Goal: Find specific page/section: Find specific page/section

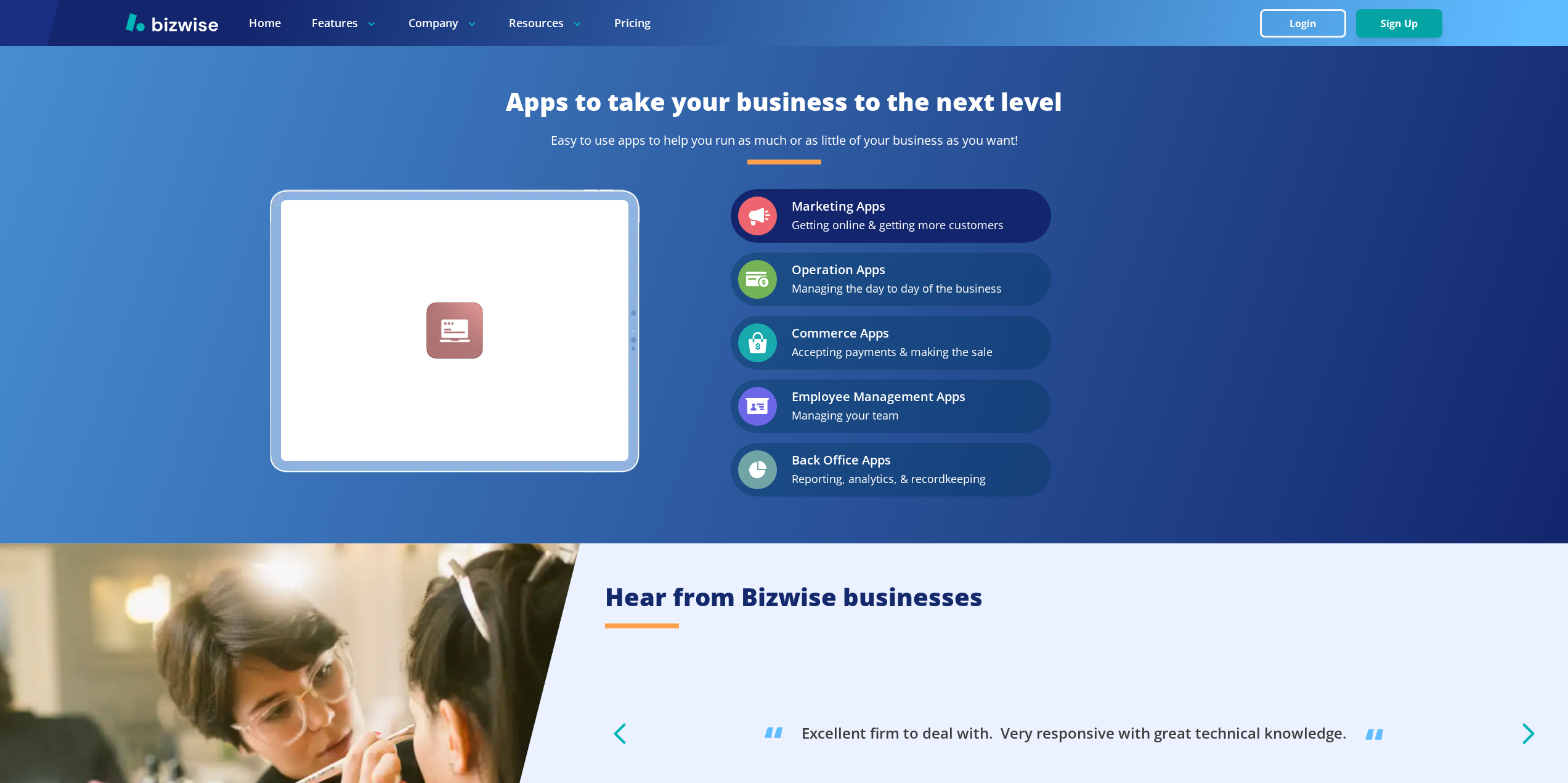
scroll to position [2211, 0]
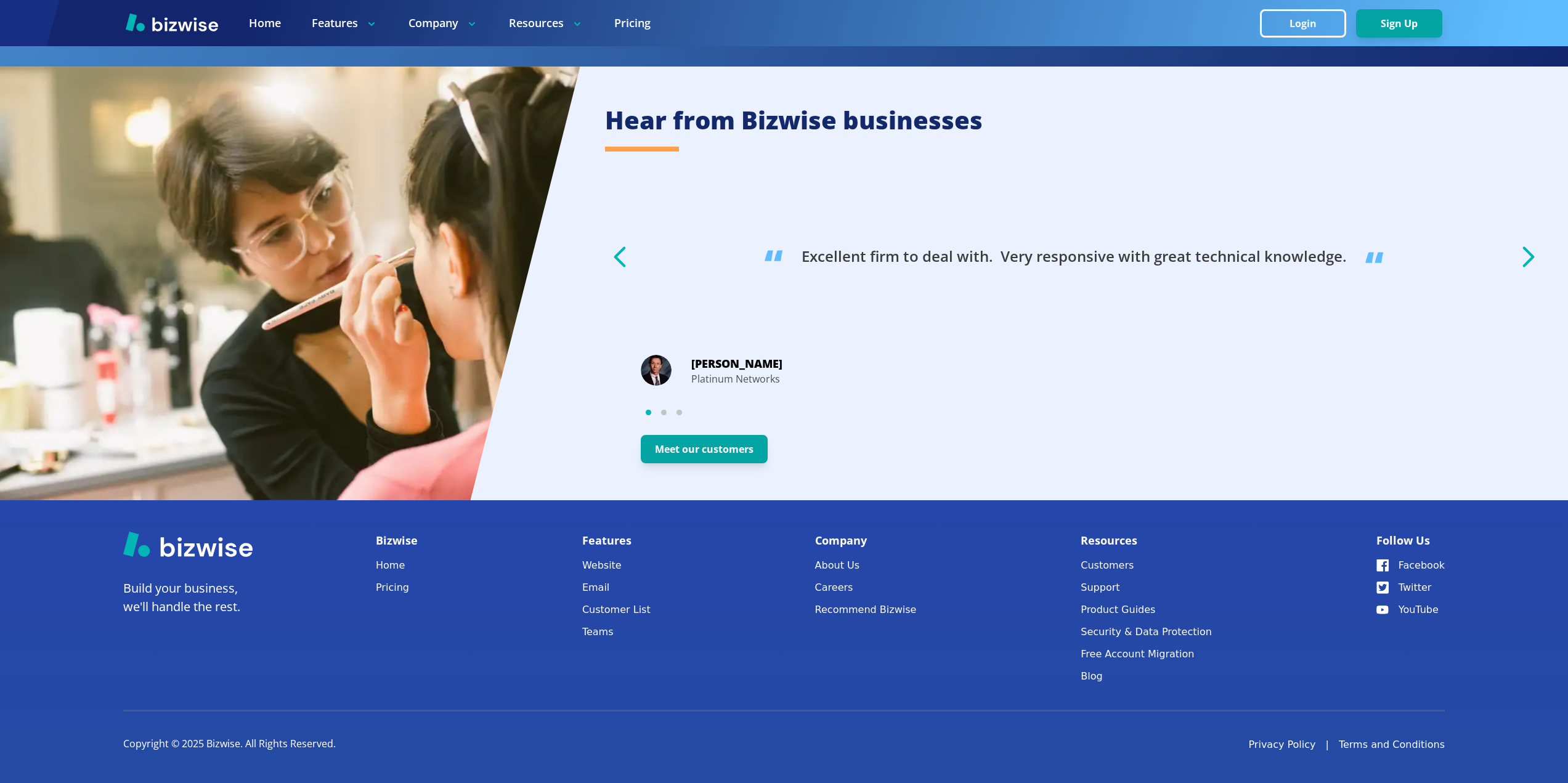
drag, startPoint x: 868, startPoint y: 437, endPoint x: 896, endPoint y: 749, distance: 313.3
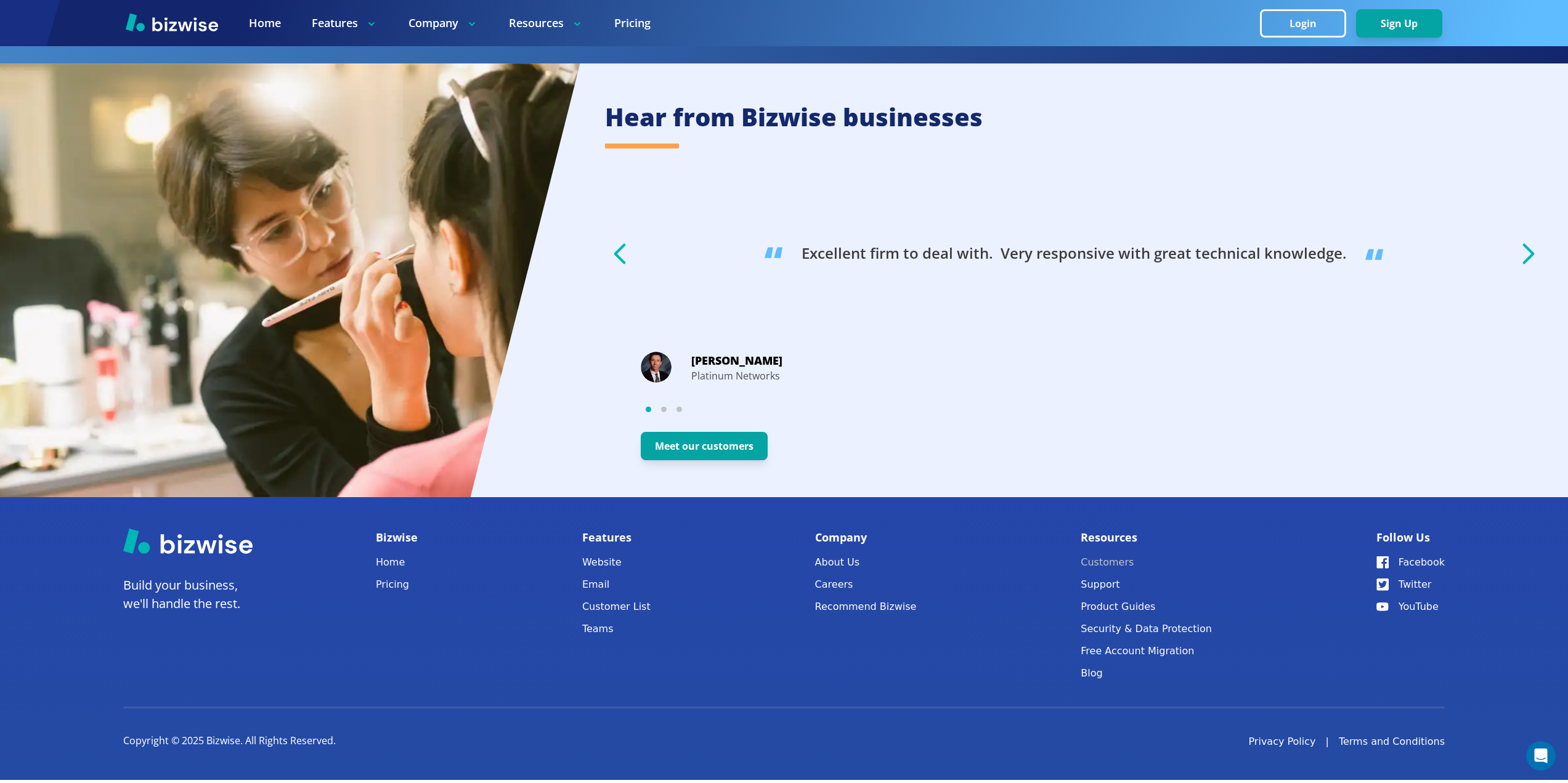
scroll to position [0, 0]
click at [1115, 589] on button "Support" at bounding box center [1146, 585] width 131 height 18
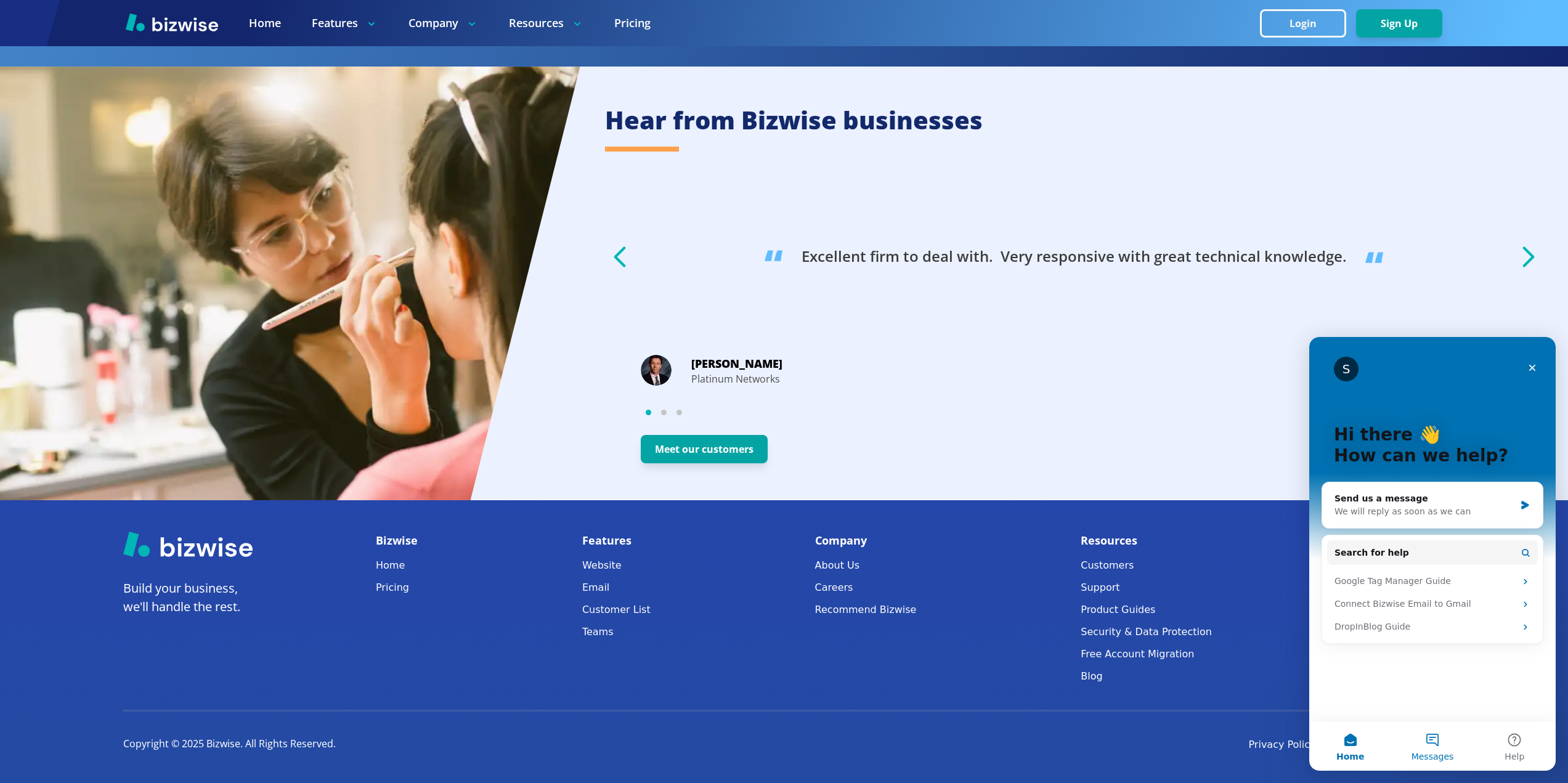
click at [1438, 738] on button "Messages" at bounding box center [1432, 746] width 82 height 49
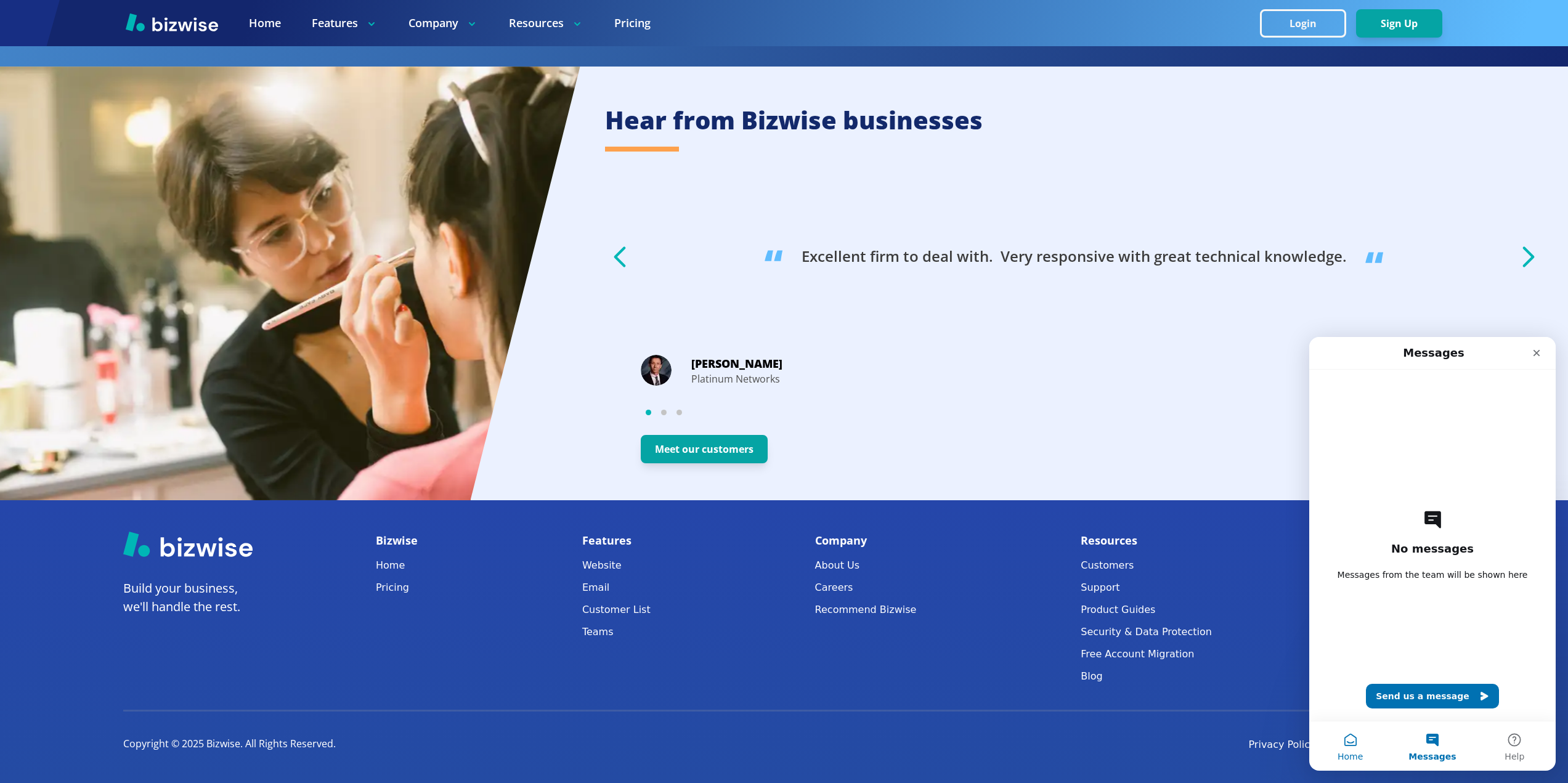
click at [1354, 746] on button "Home" at bounding box center [1351, 746] width 82 height 49
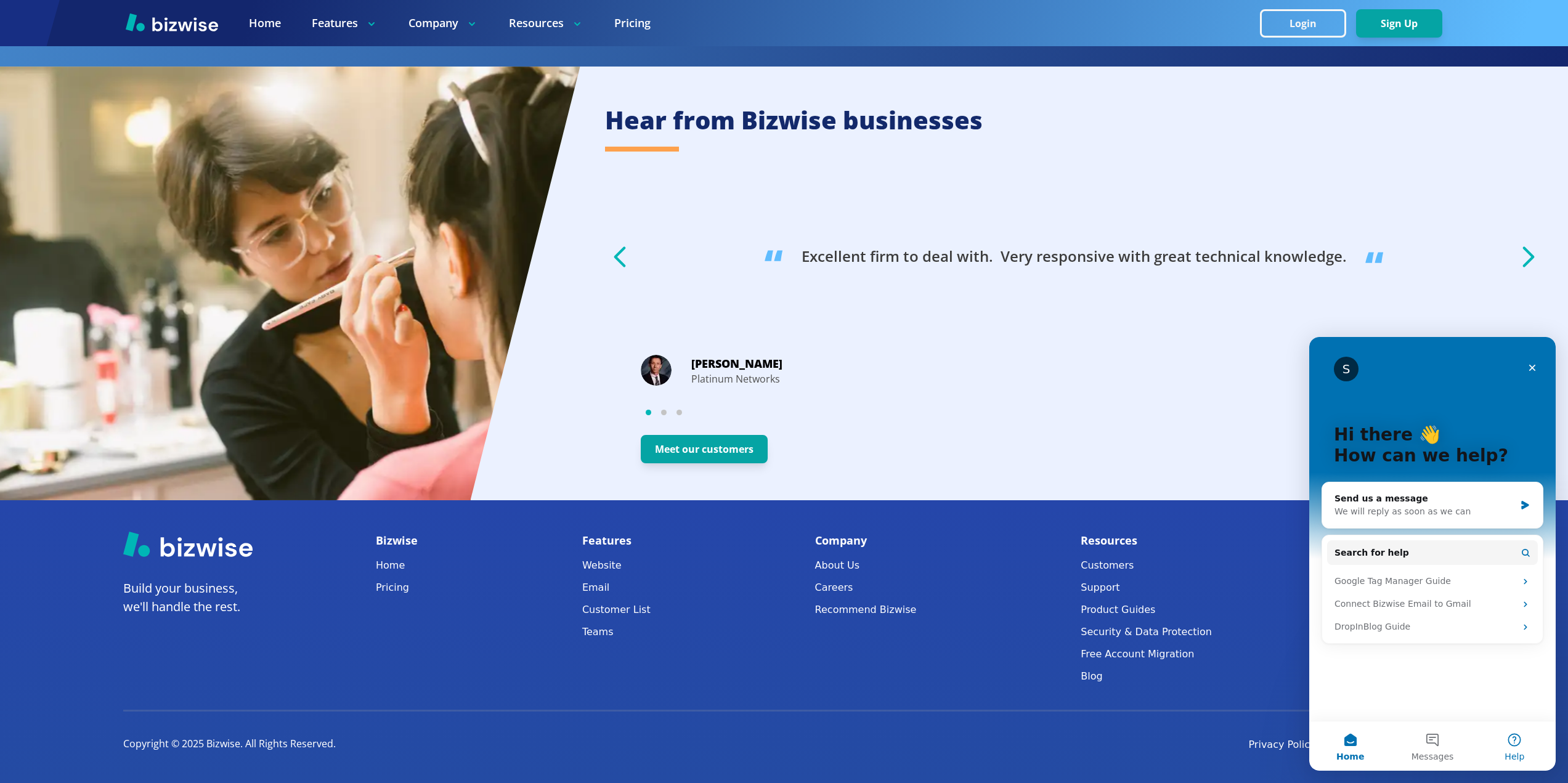
click at [1517, 752] on span "Help" at bounding box center [1514, 757] width 20 height 9
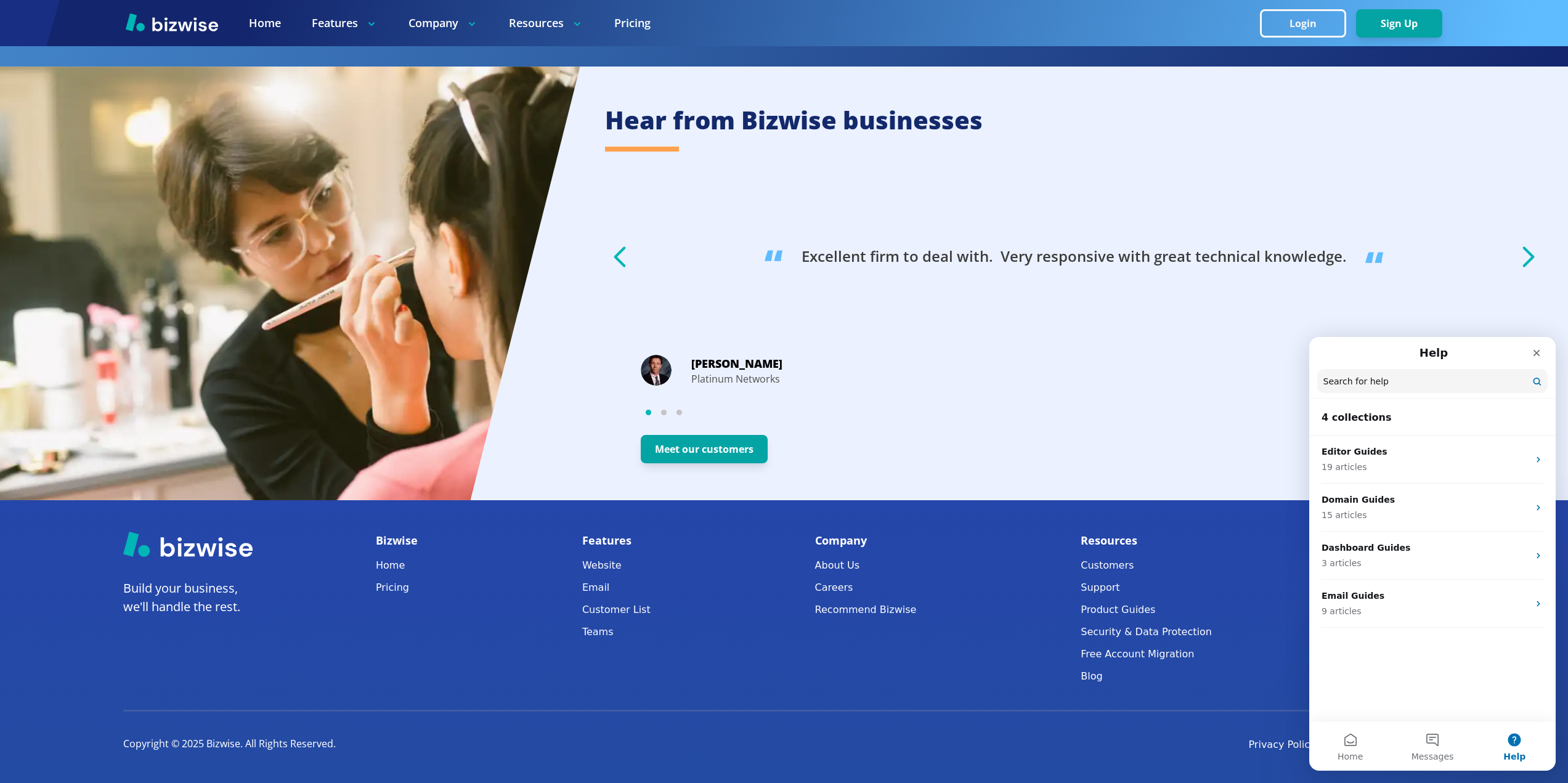
drag, startPoint x: 1517, startPoint y: 752, endPoint x: 1515, endPoint y: 746, distance: 6.3
click at [1517, 752] on span "Help" at bounding box center [1514, 757] width 22 height 9
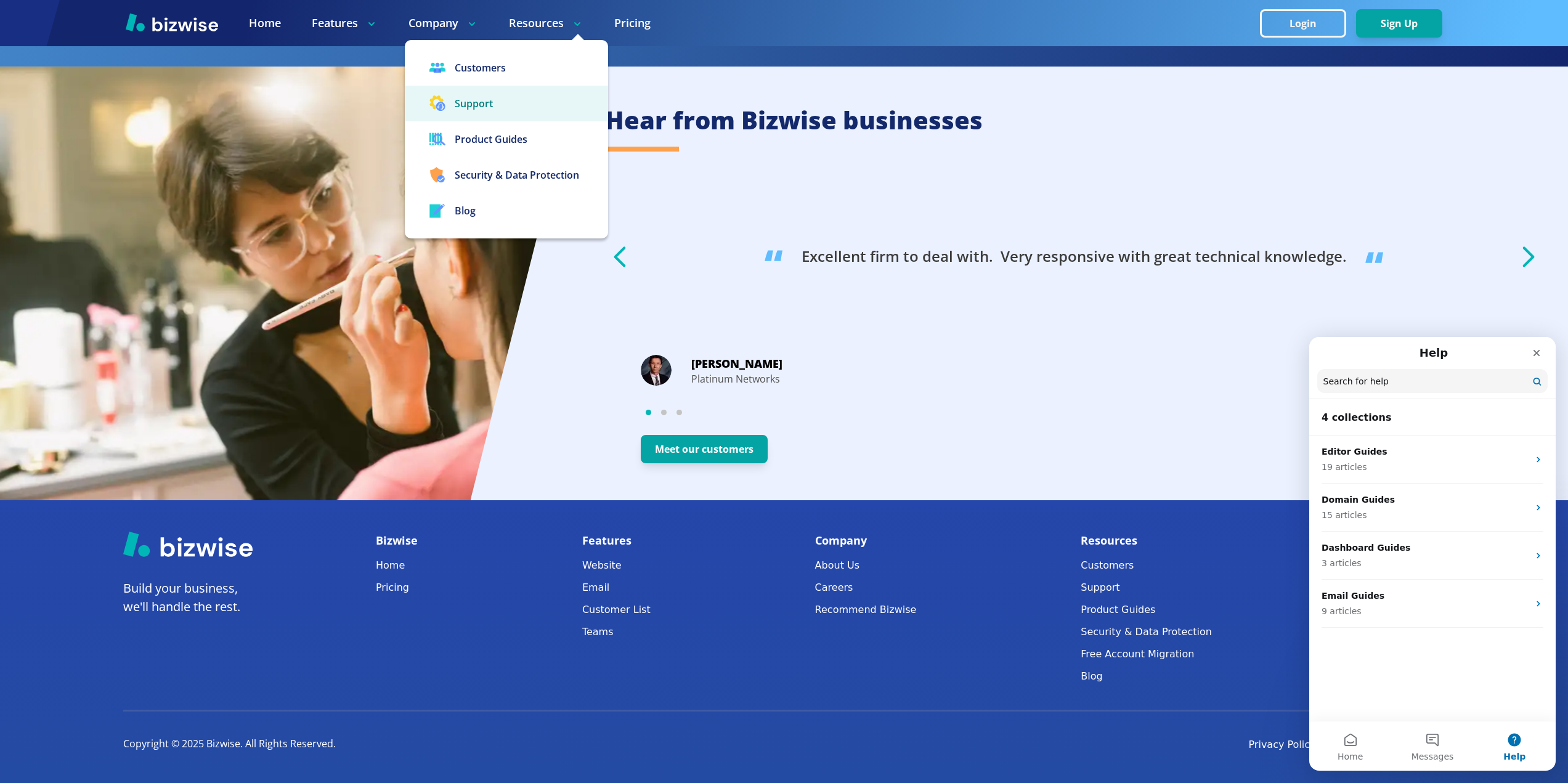
click at [494, 111] on button "Support" at bounding box center [506, 103] width 203 height 36
click at [493, 106] on button "Support" at bounding box center [506, 103] width 203 height 36
click at [485, 103] on button "Support" at bounding box center [506, 103] width 203 height 36
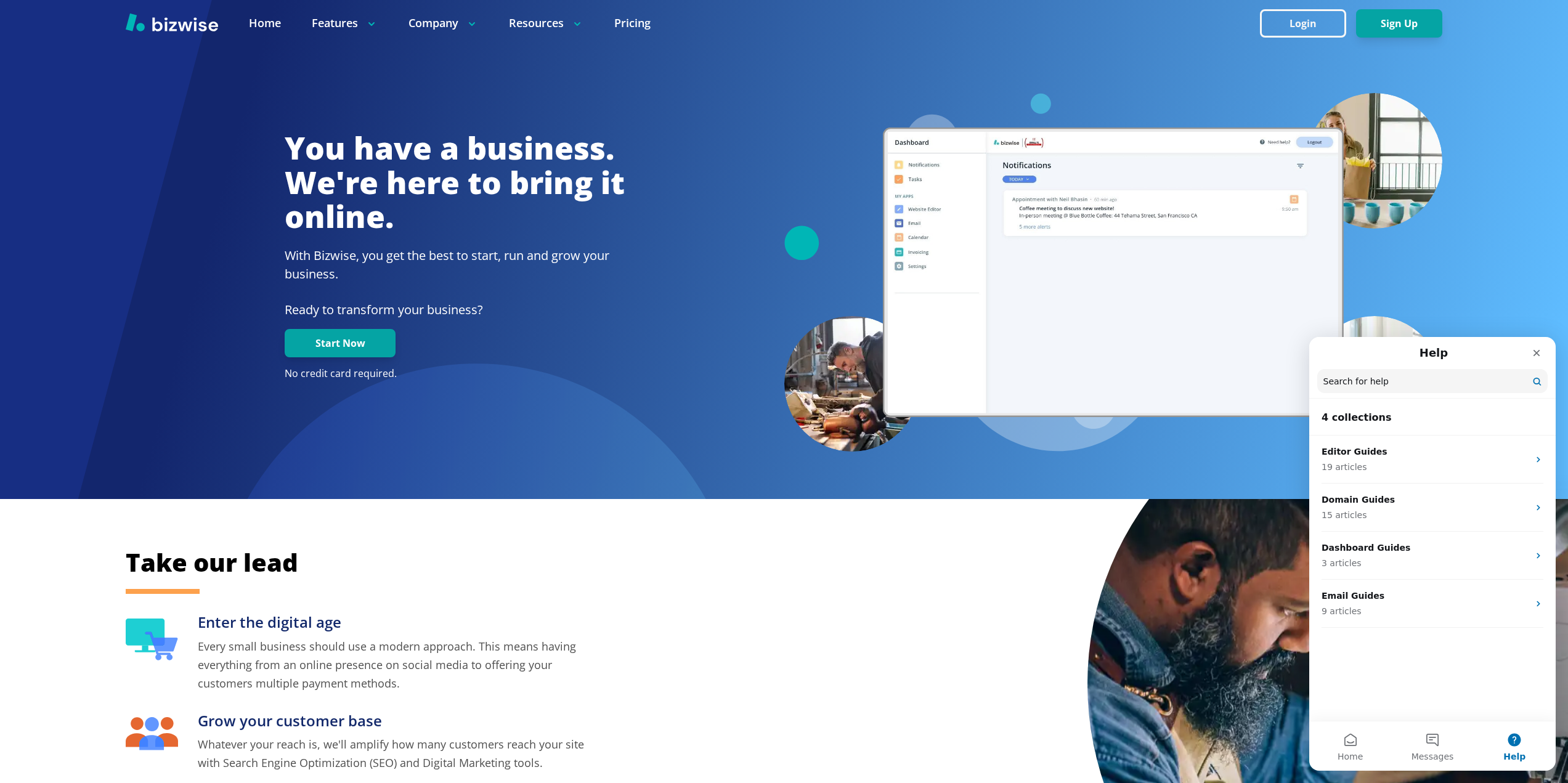
click at [647, 393] on div "You have a business. We're here to bring it online. With Bizwise, you get the b…" at bounding box center [784, 272] width 1318 height 359
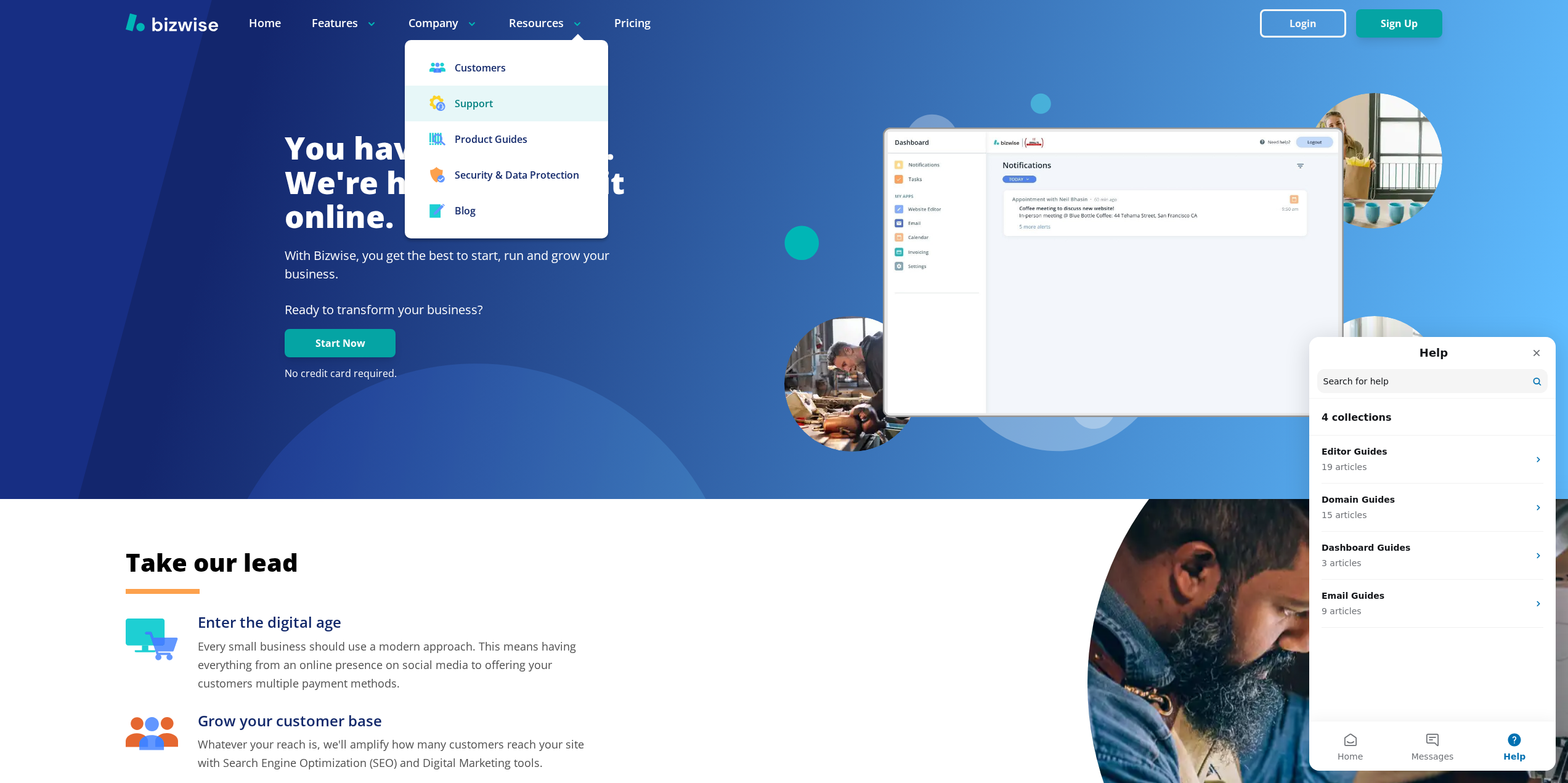
click at [471, 114] on button "Support" at bounding box center [506, 103] width 203 height 36
click at [475, 106] on button "Support" at bounding box center [506, 103] width 203 height 36
click at [483, 59] on link "Customers" at bounding box center [506, 68] width 203 height 36
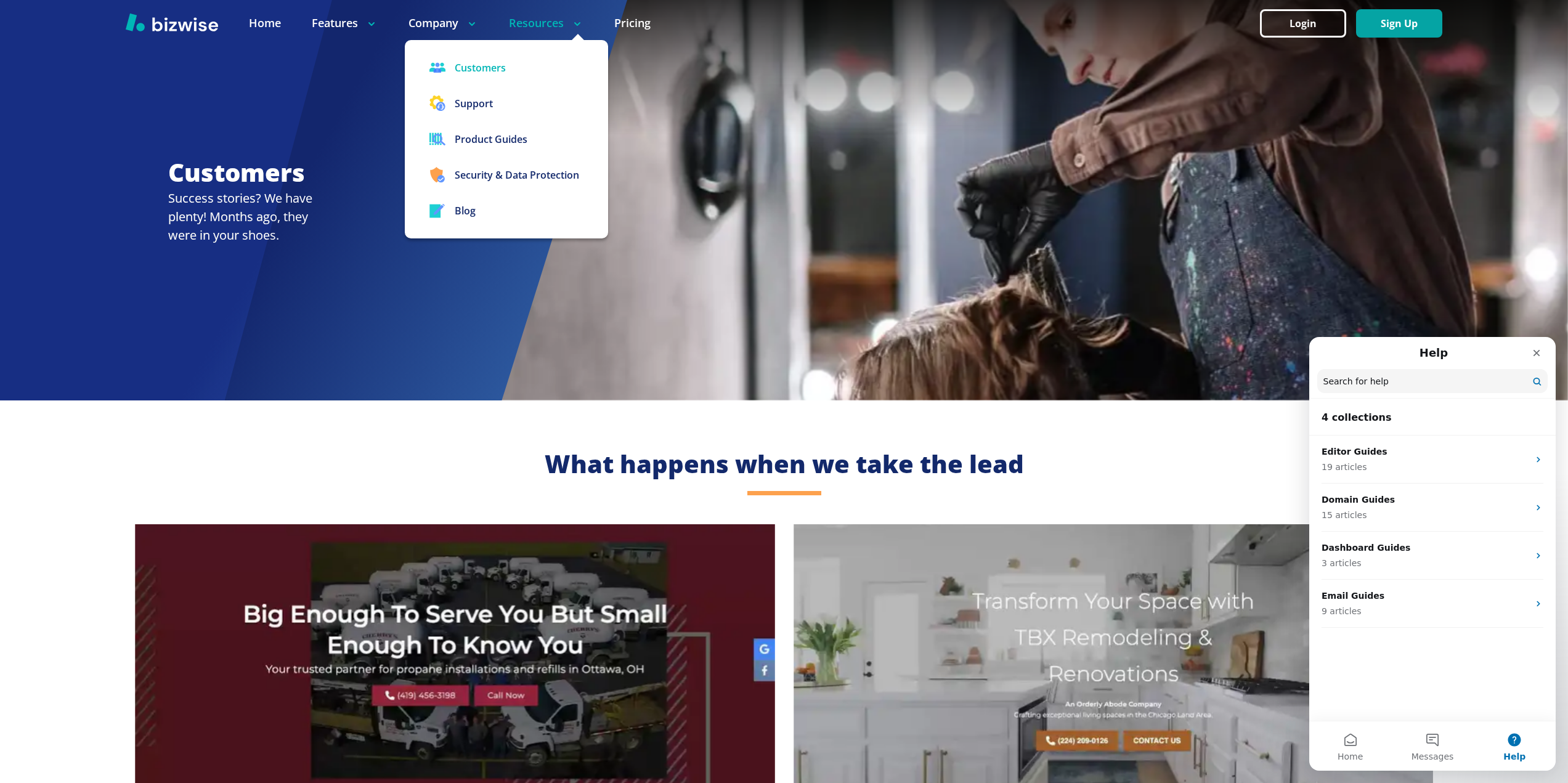
click at [537, 25] on p "Resources" at bounding box center [546, 23] width 75 height 15
click at [504, 93] on button "Support" at bounding box center [506, 103] width 203 height 36
click at [482, 106] on button "Support" at bounding box center [506, 103] width 203 height 36
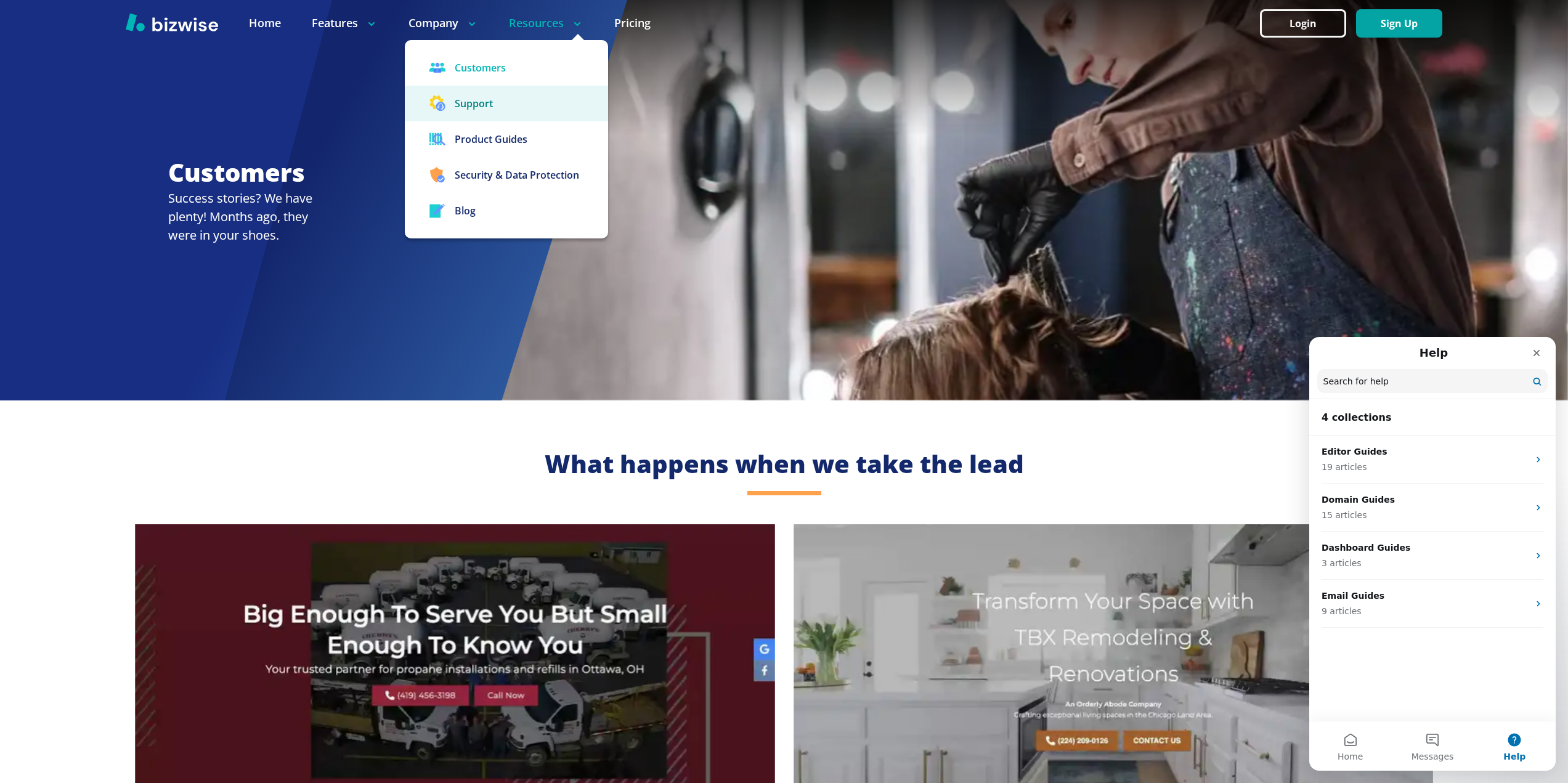
click at [482, 106] on button "Support" at bounding box center [506, 103] width 203 height 36
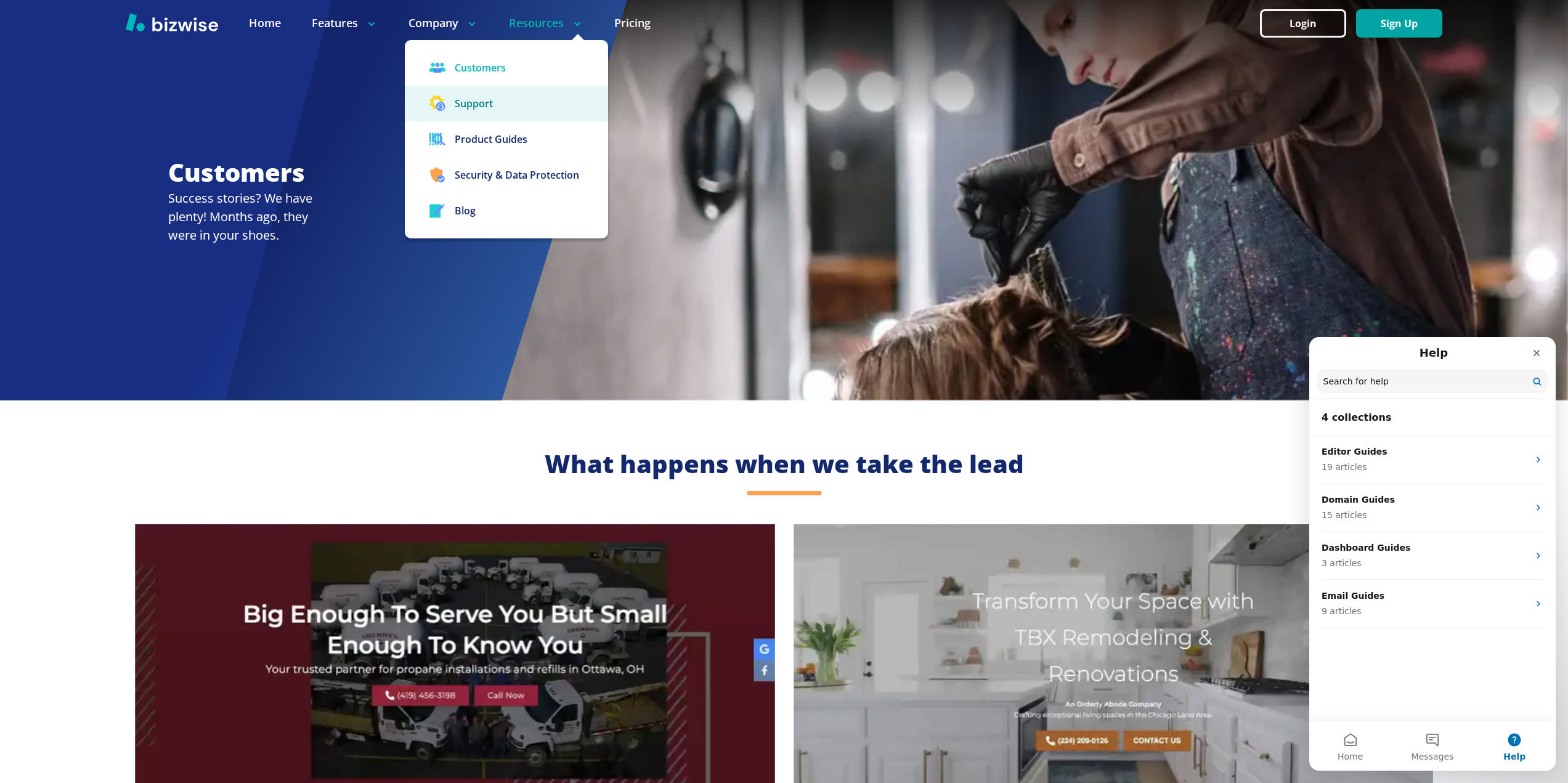
click at [482, 106] on button "Support" at bounding box center [506, 103] width 203 height 36
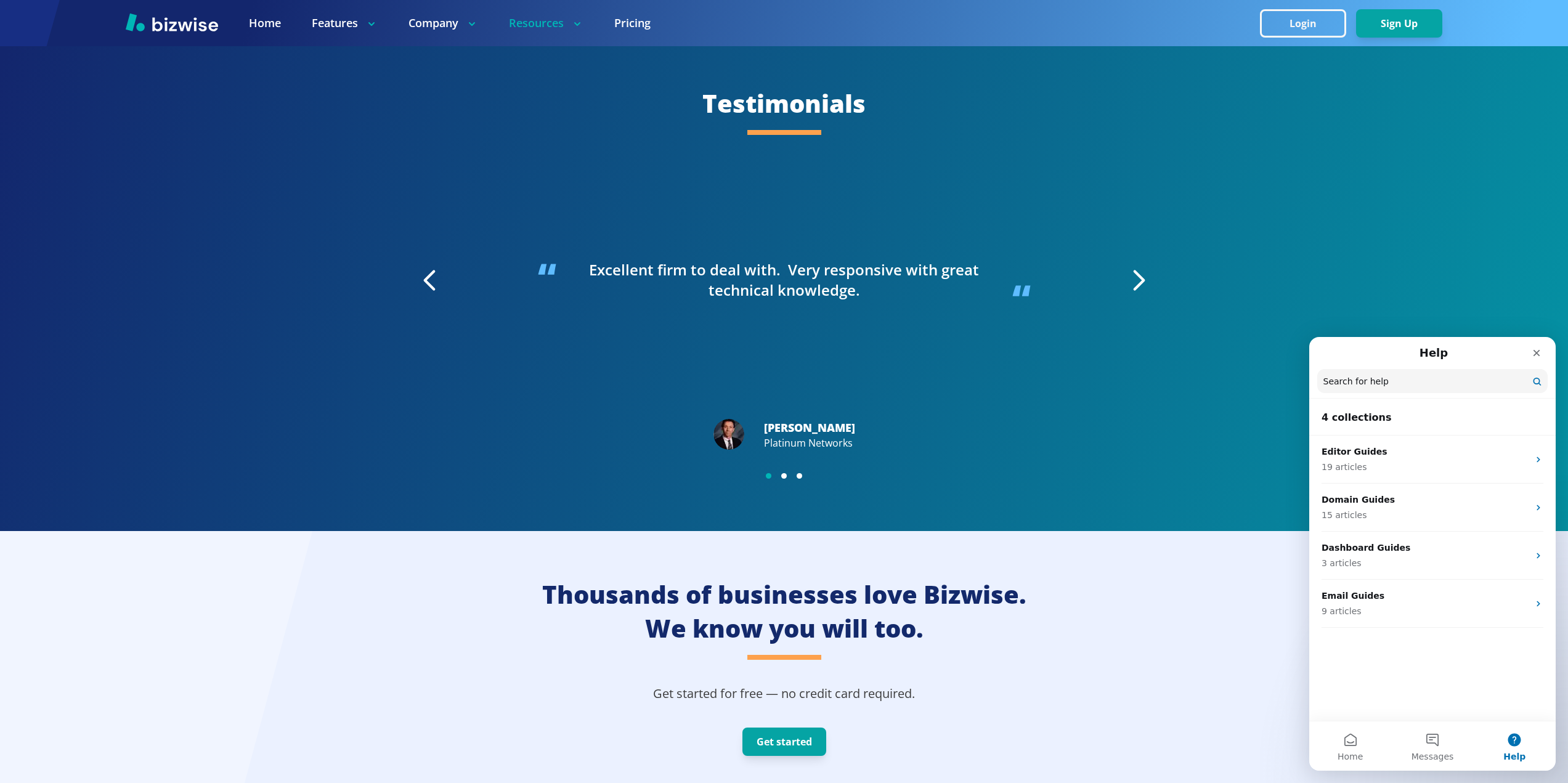
scroll to position [3468, 0]
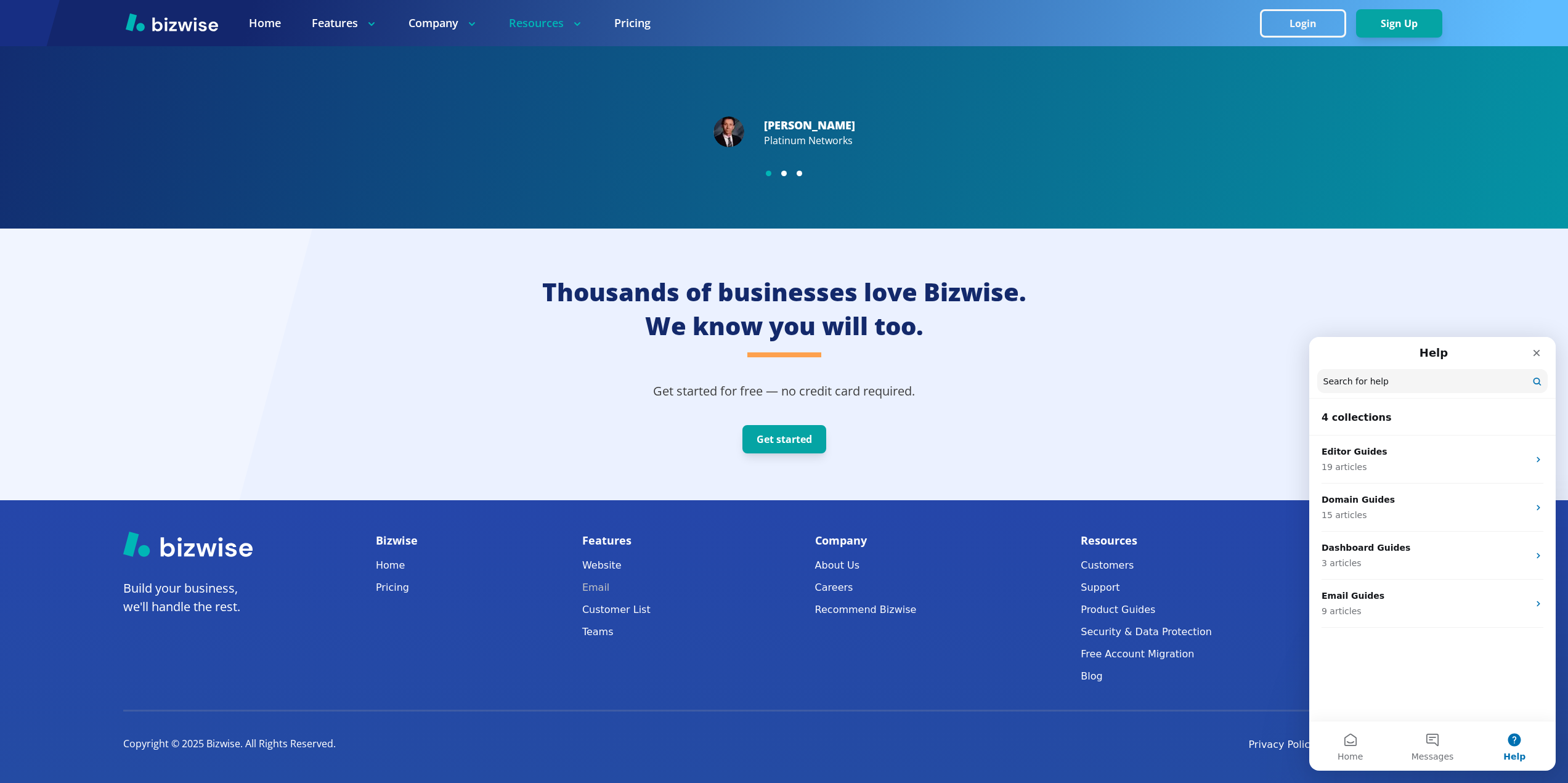
click at [606, 592] on link "Email" at bounding box center [616, 588] width 68 height 18
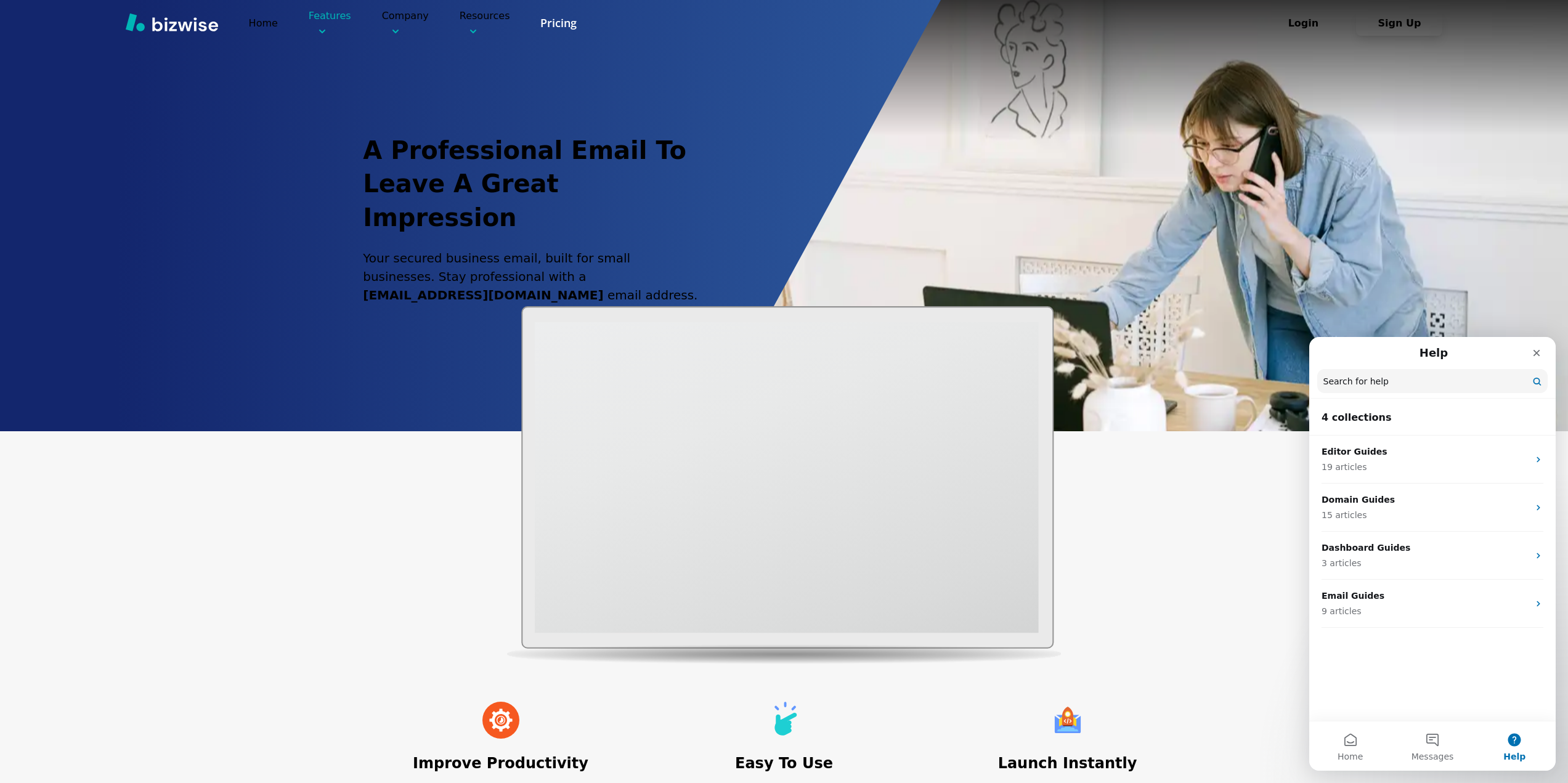
scroll to position [2664, 0]
